Goal: Information Seeking & Learning: Learn about a topic

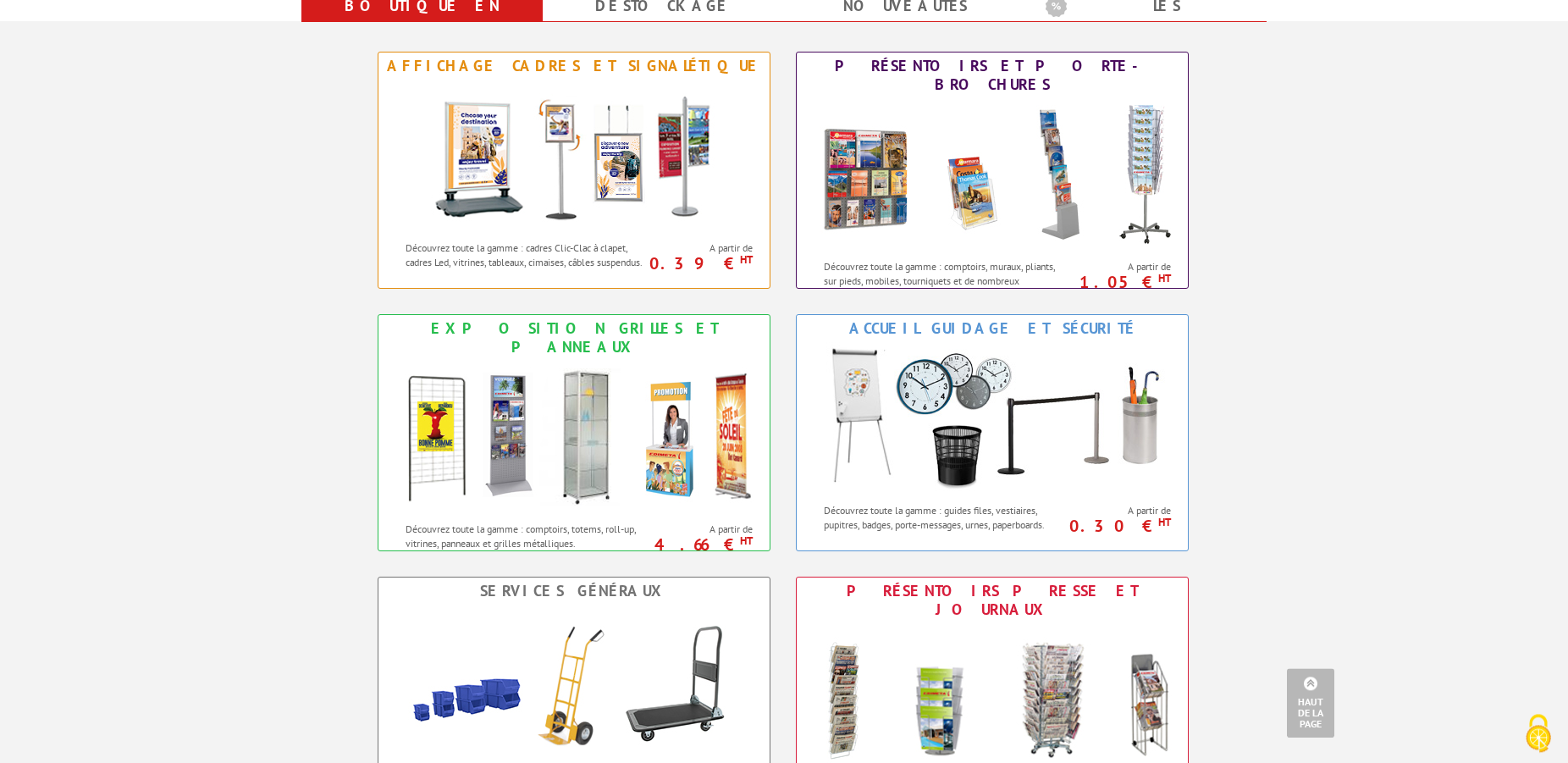
scroll to position [691, 0]
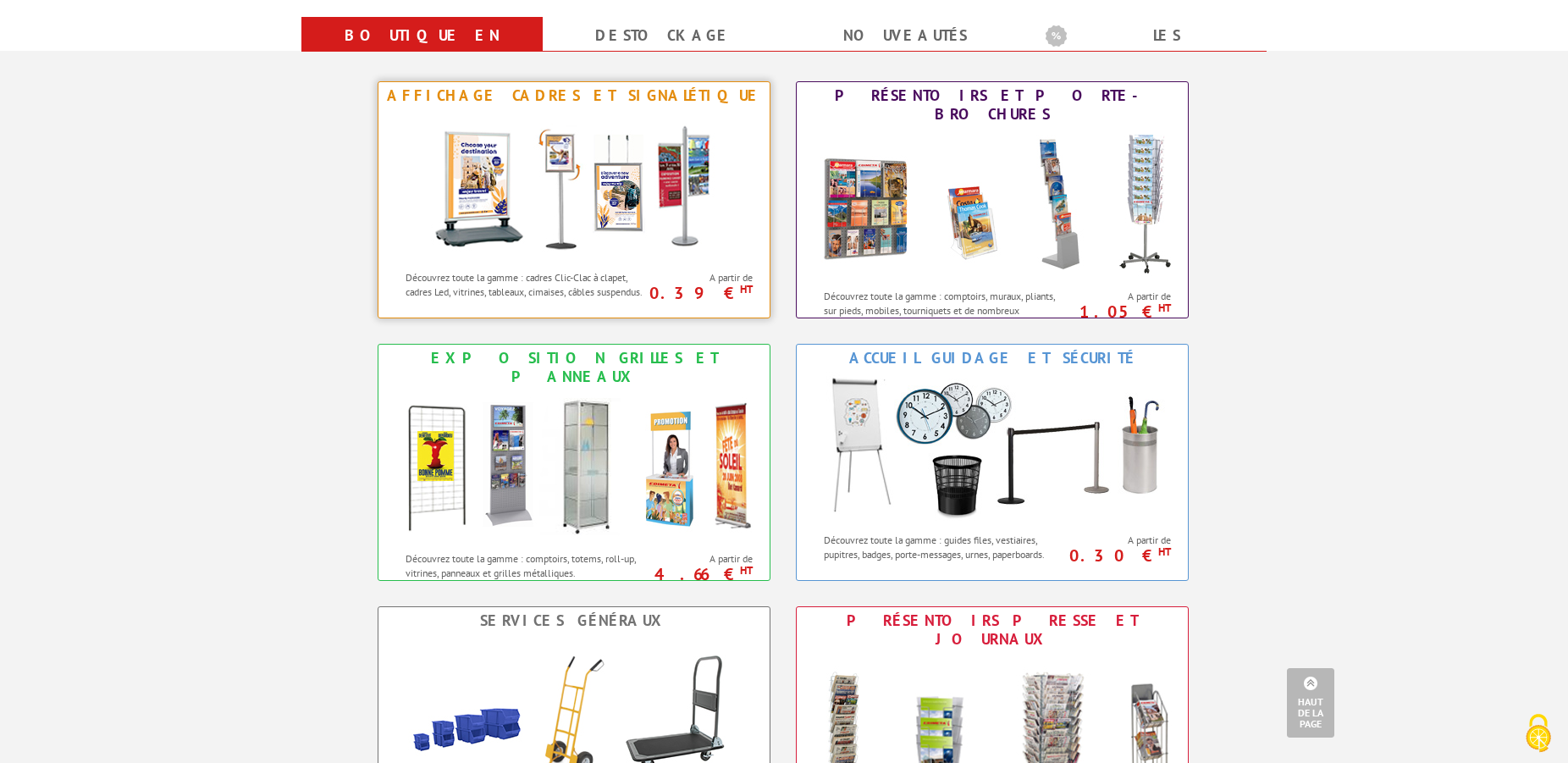
click at [607, 179] on img at bounding box center [573, 186] width 314 height 152
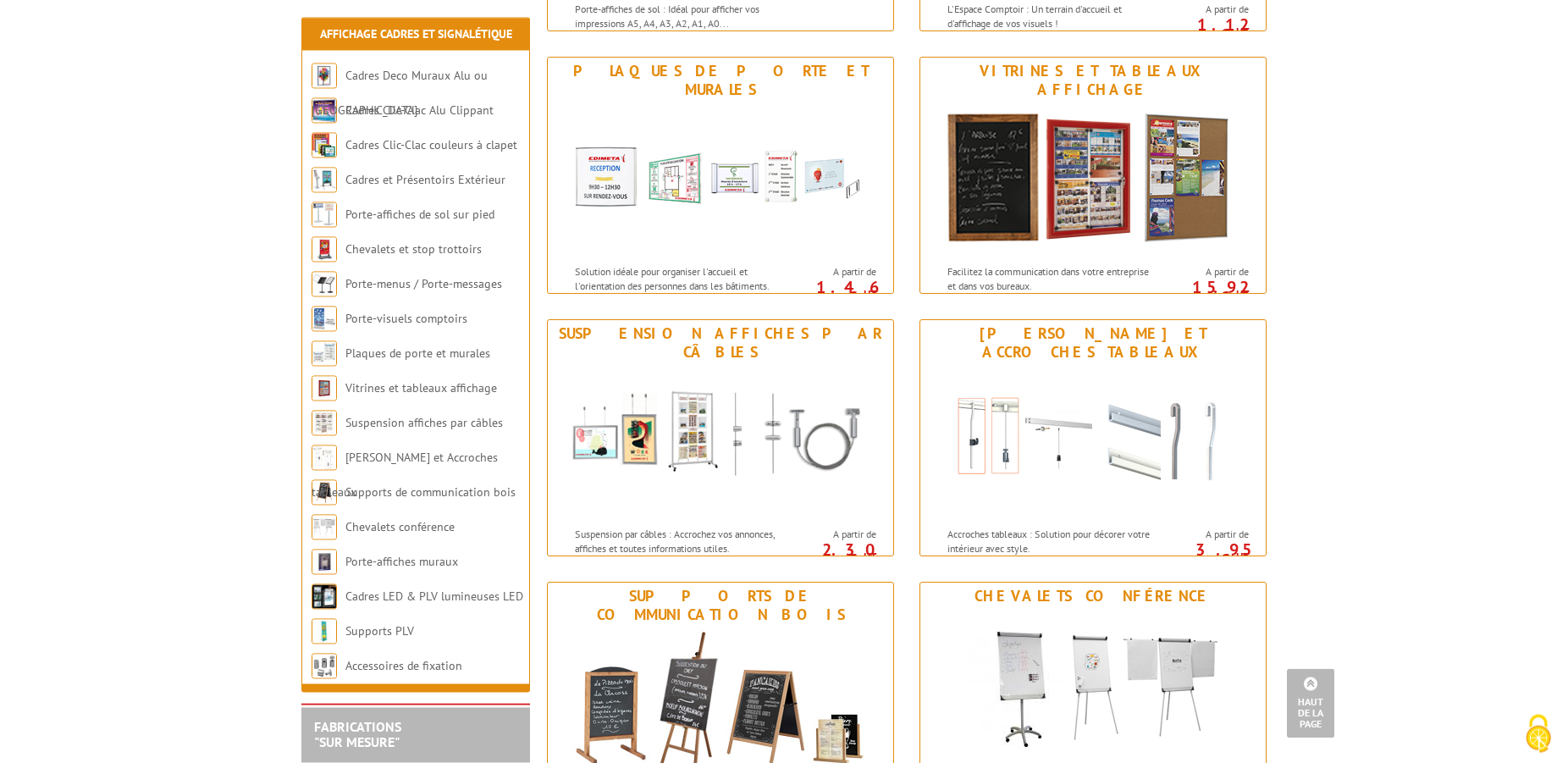
scroll to position [1295, 0]
click at [1057, 120] on img at bounding box center [1093, 179] width 314 height 152
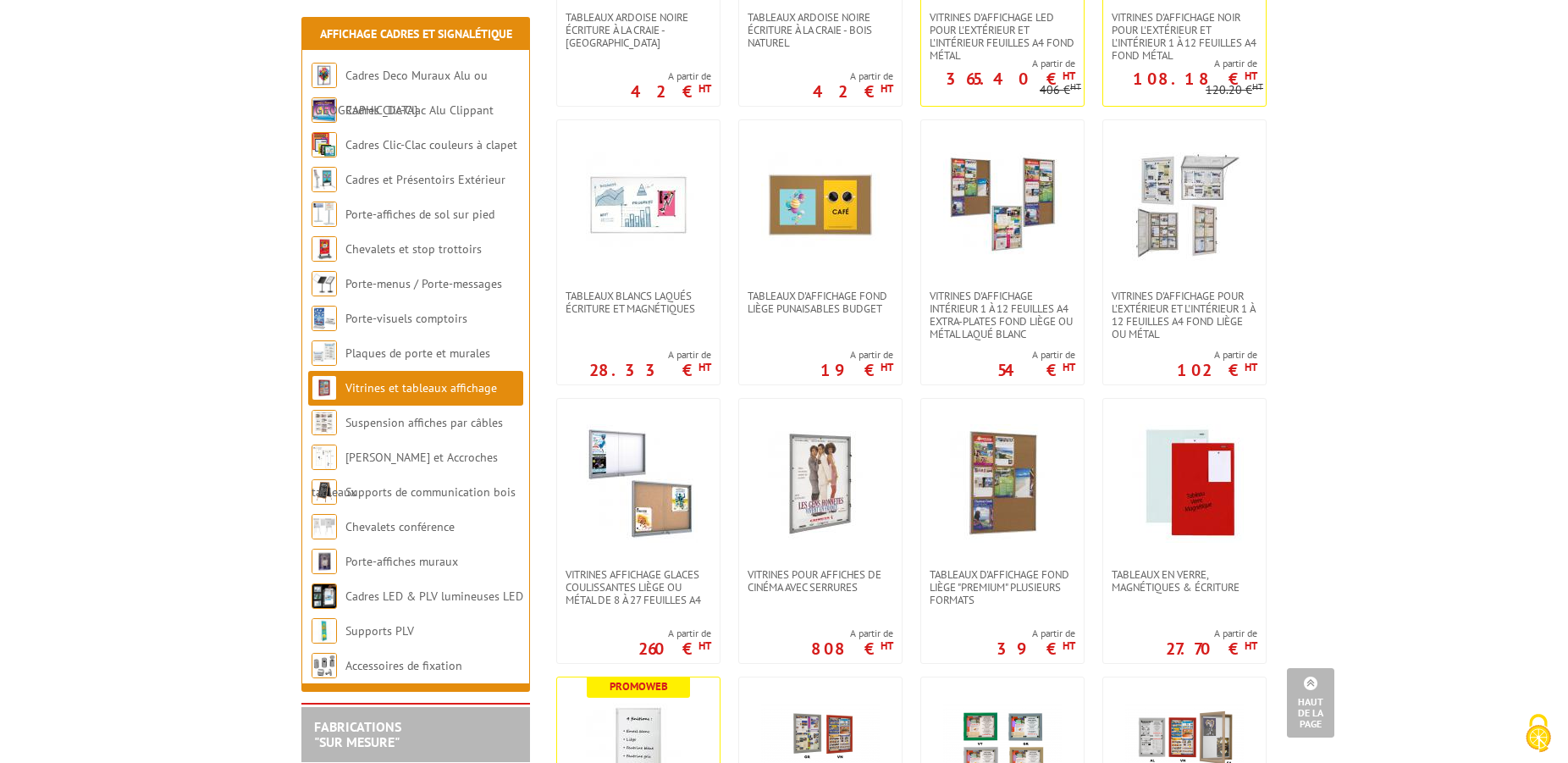
scroll to position [605, 0]
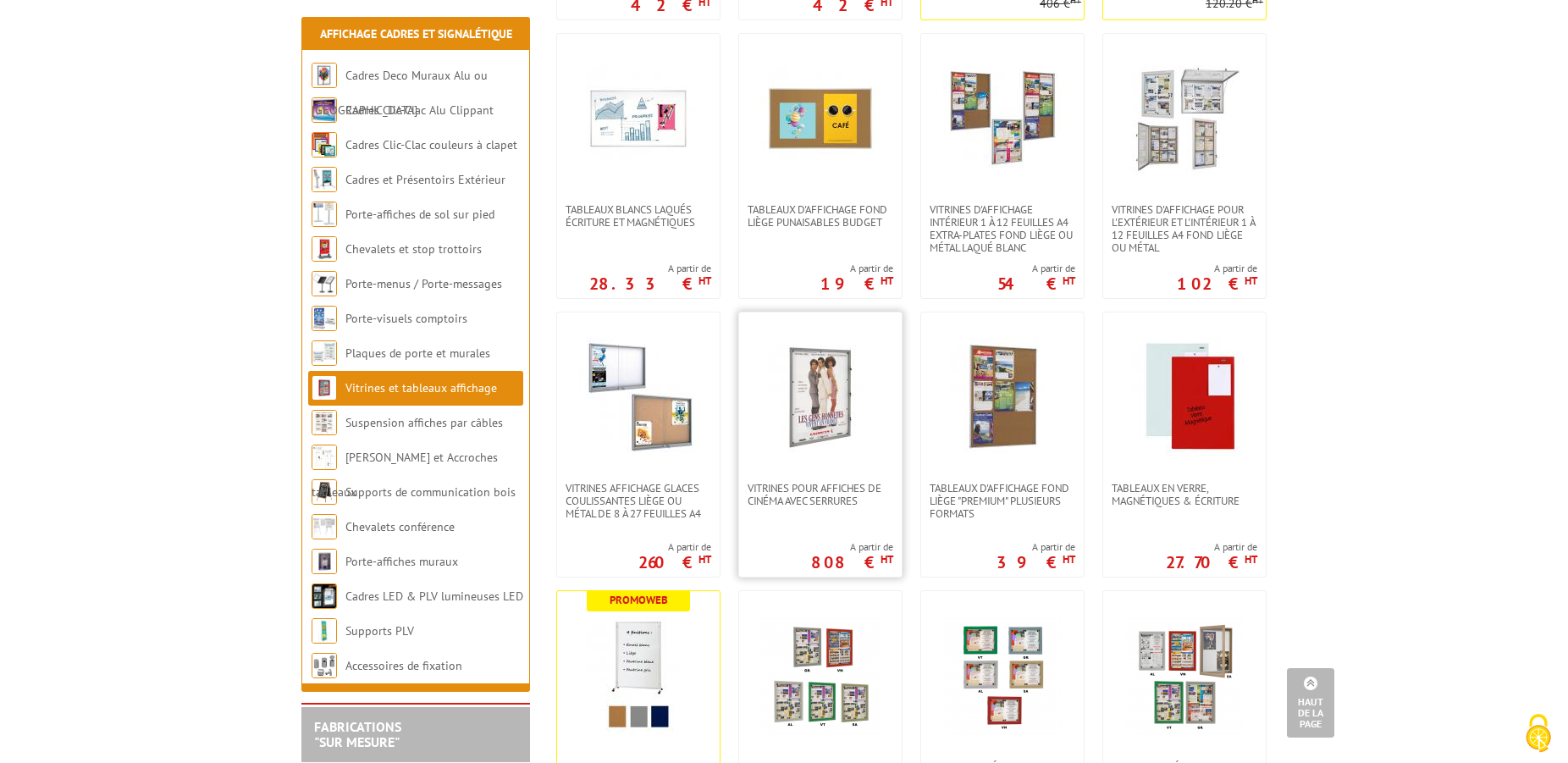
click at [834, 403] on img at bounding box center [820, 397] width 118 height 118
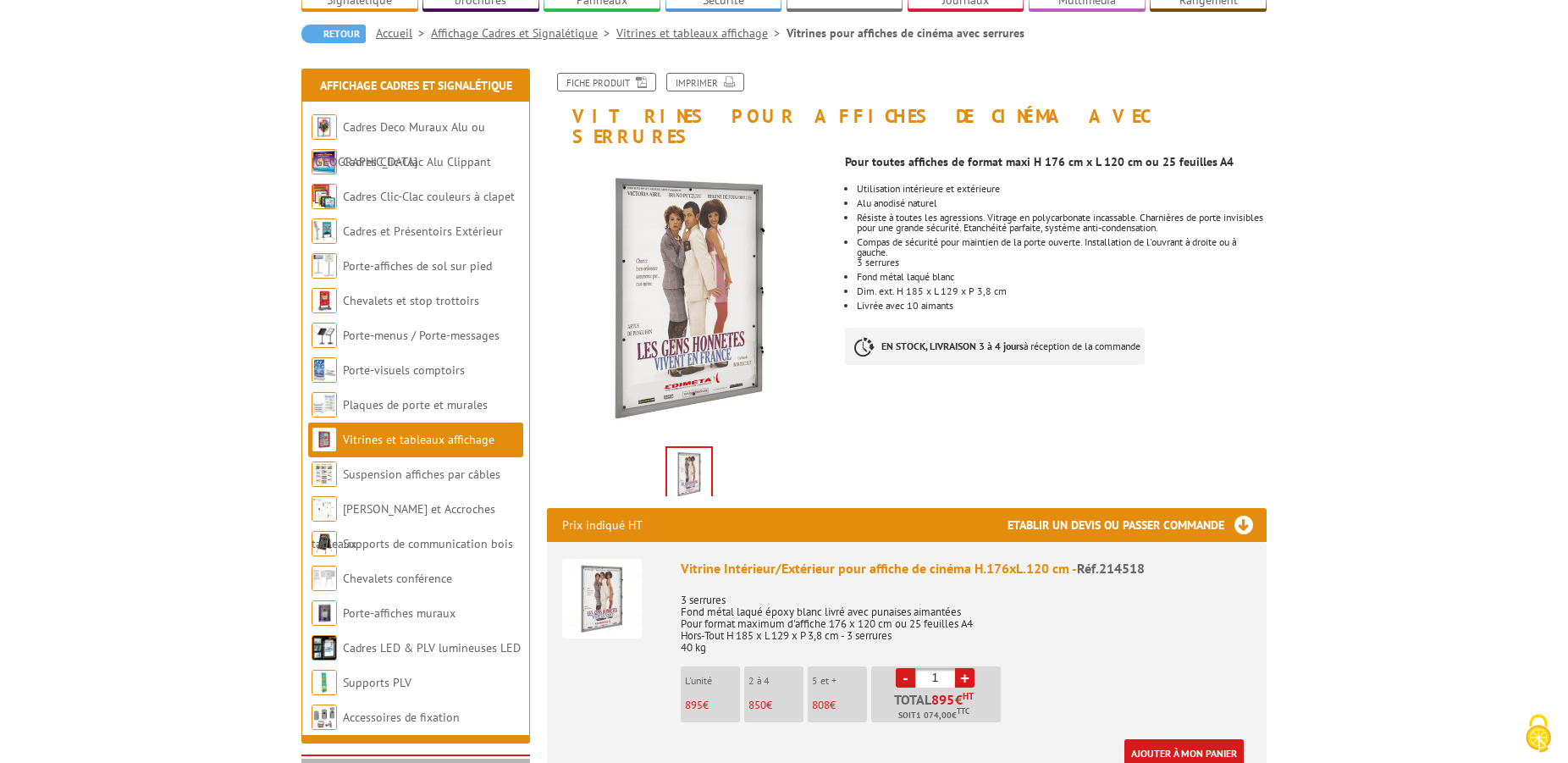
scroll to position [173, 0]
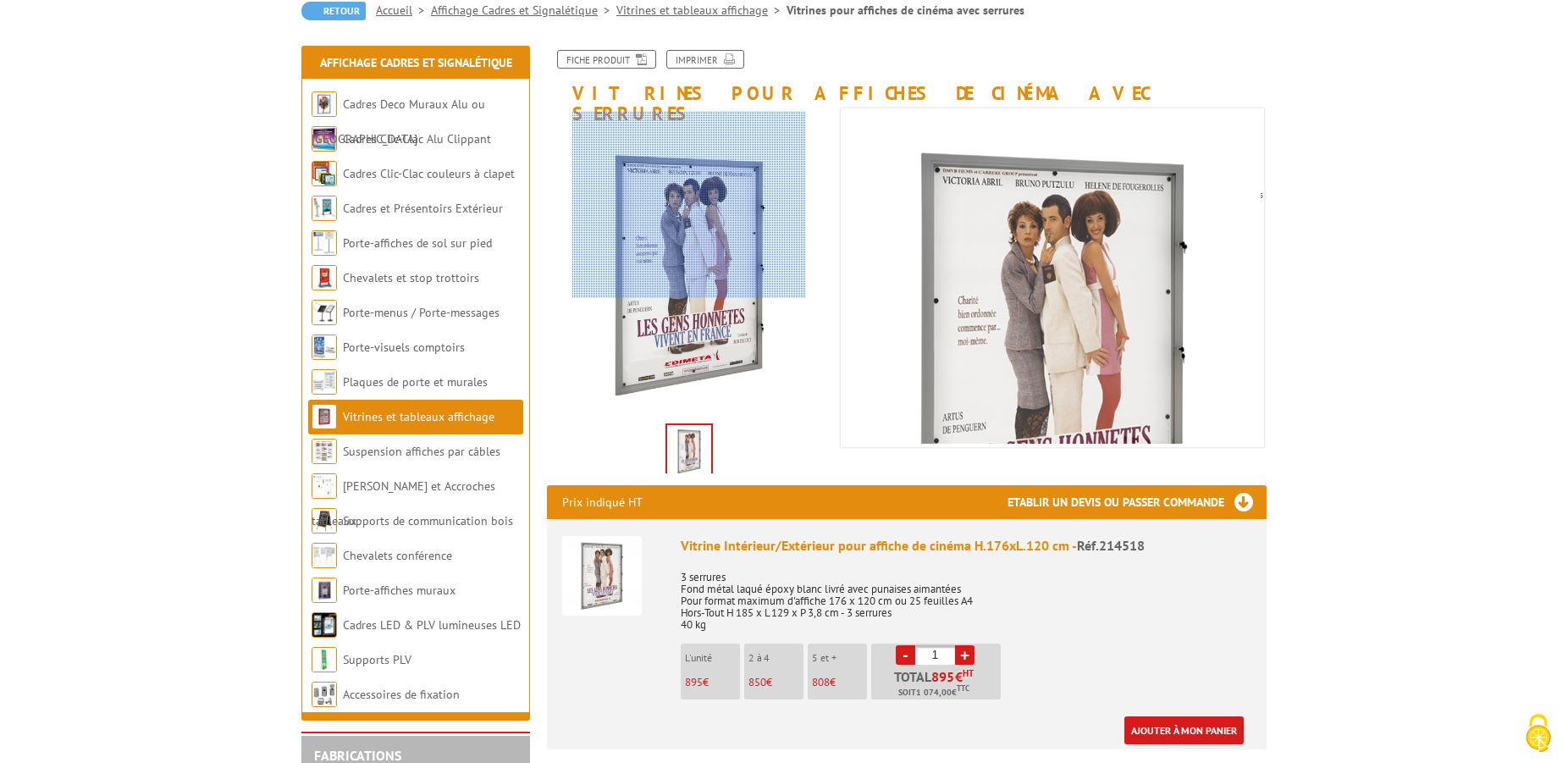
click at [690, 204] on div at bounding box center [689, 204] width 233 height 187
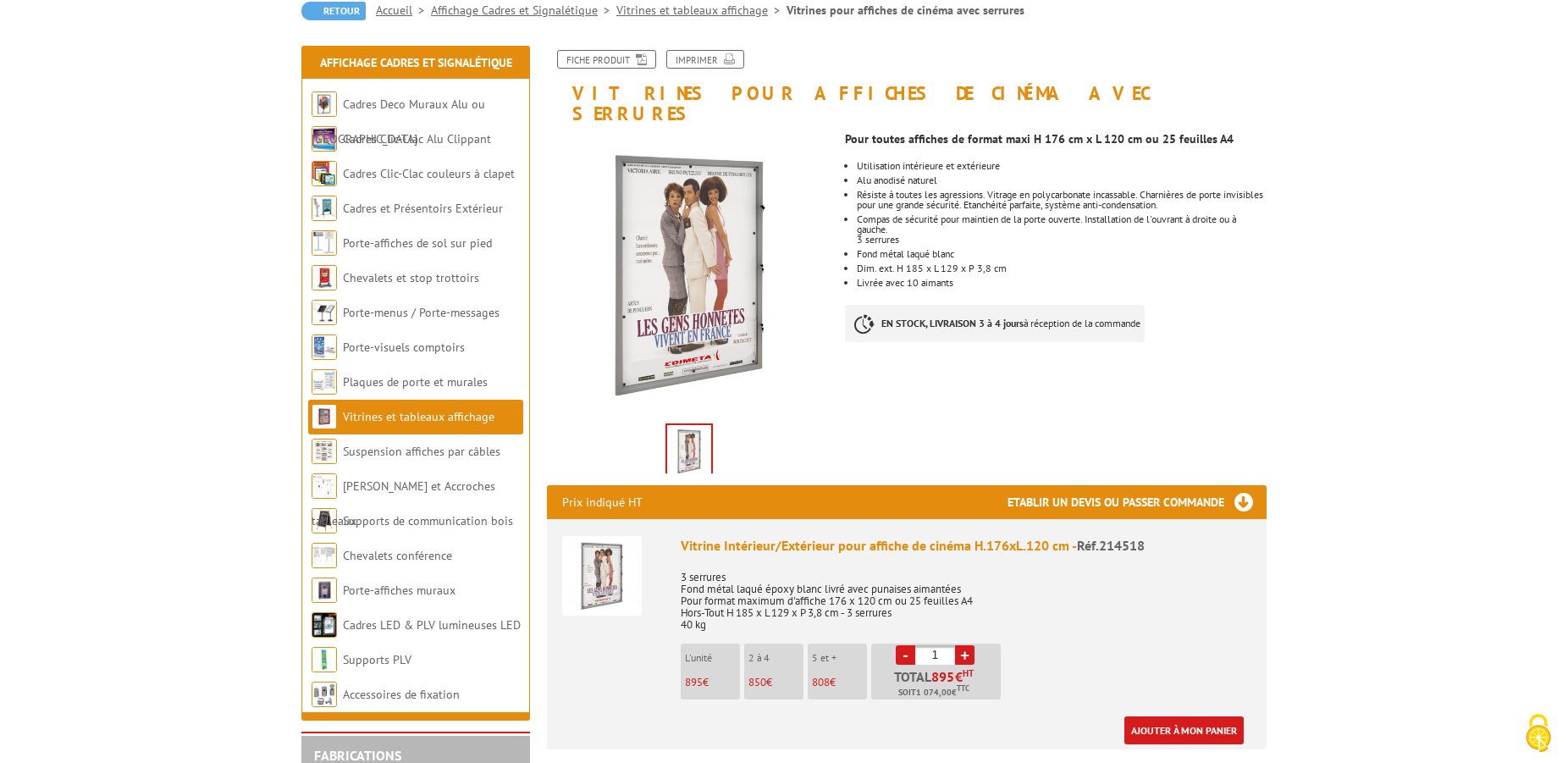
click at [683, 431] on img at bounding box center [689, 451] width 44 height 53
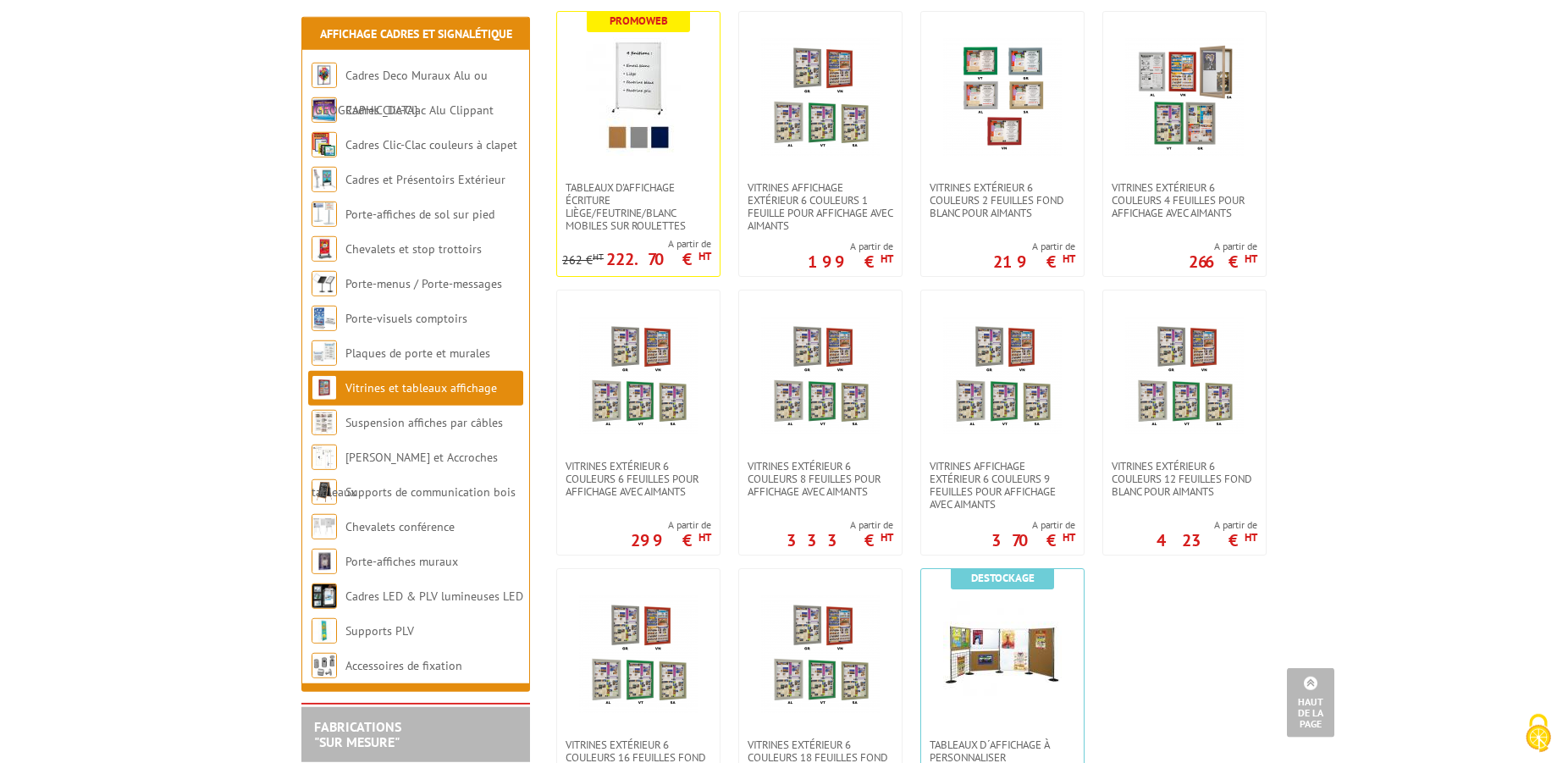
scroll to position [1295, 0]
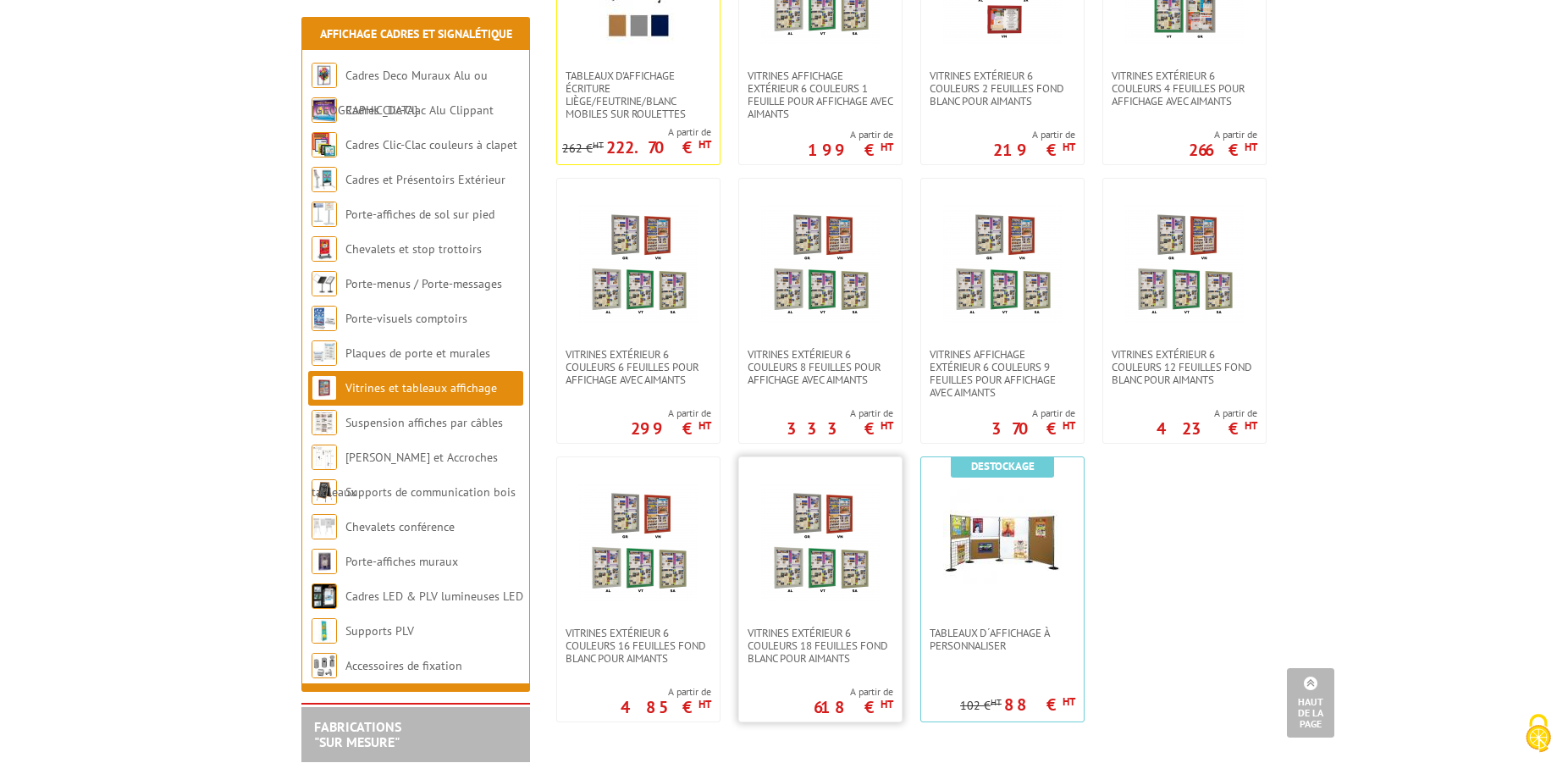
click at [818, 624] on link at bounding box center [821, 541] width 162 height 169
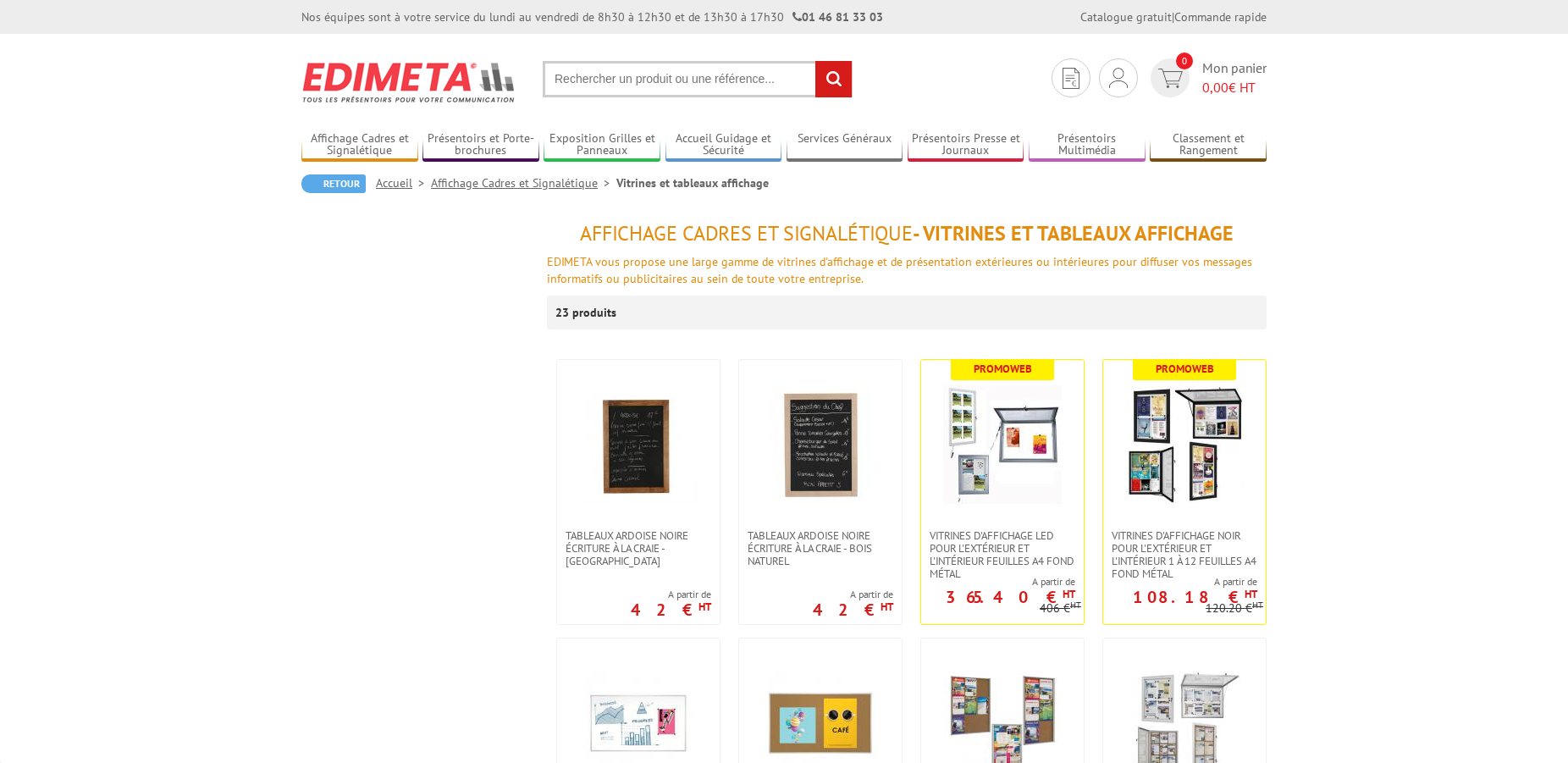
scroll to position [1295, 0]
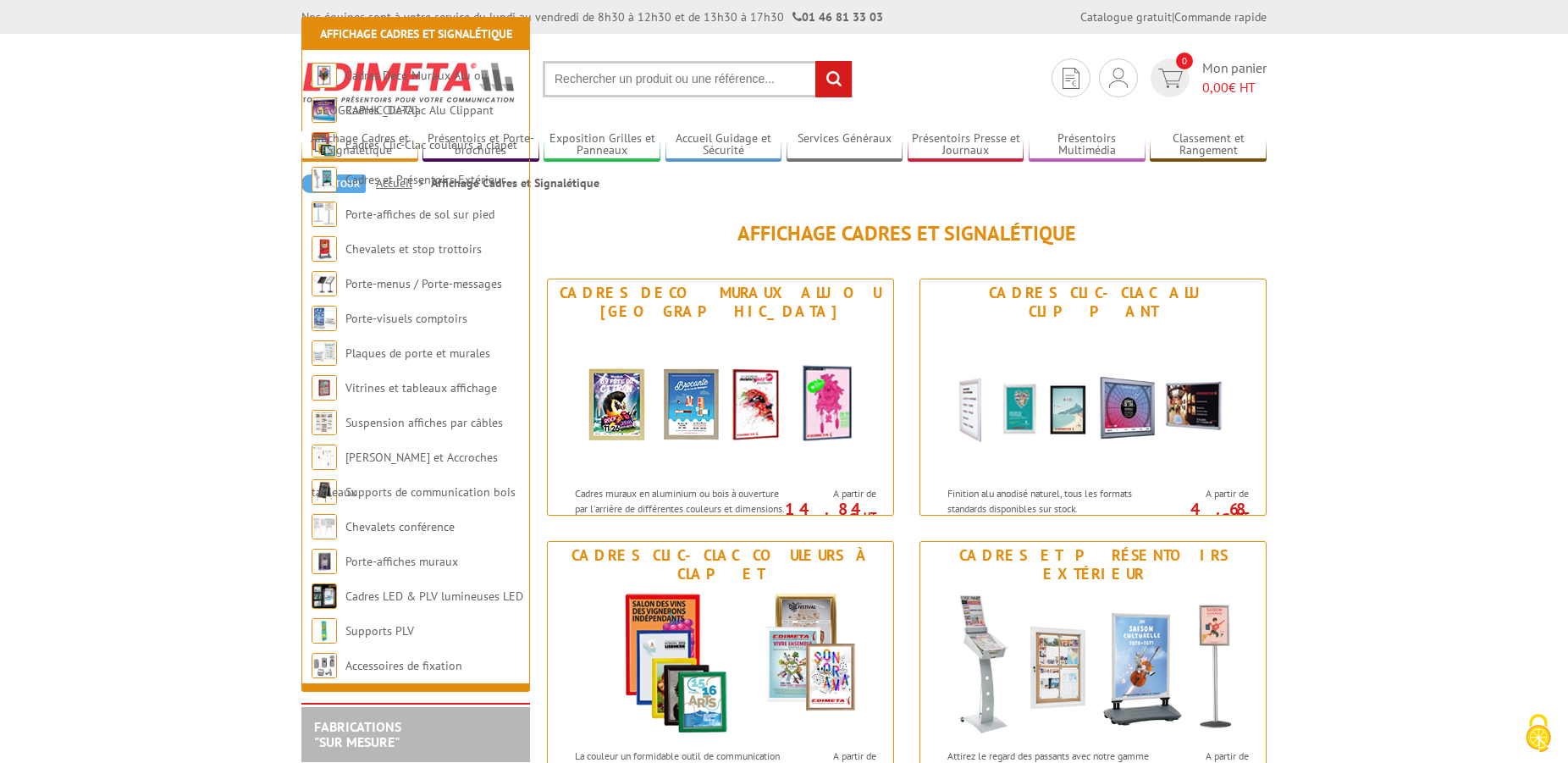
scroll to position [1295, 0]
